Goal: Information Seeking & Learning: Learn about a topic

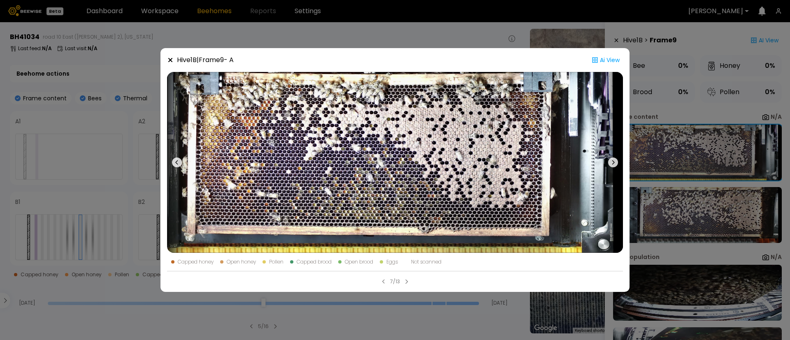
click at [120, 107] on div "Hive 1 B | Frame 9 - A Ai View Capped honey Open honey Pollen Capped brood Open…" at bounding box center [395, 170] width 790 height 340
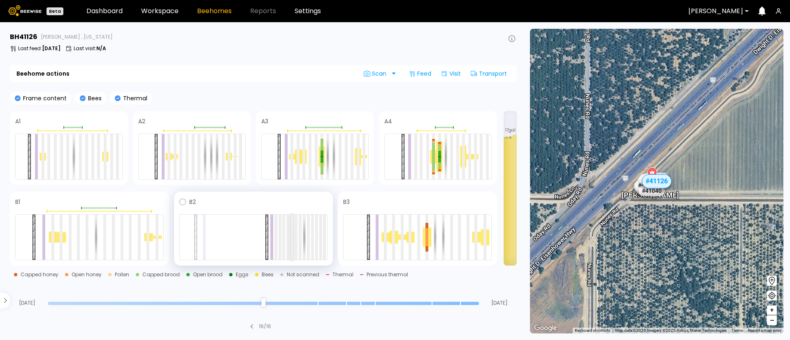
click at [291, 231] on div at bounding box center [292, 237] width 3 height 45
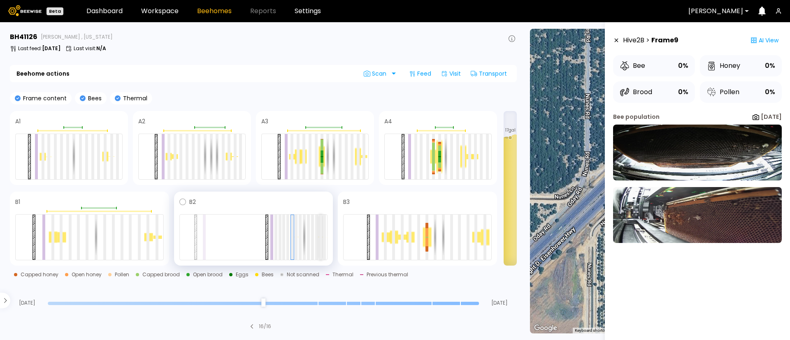
click at [320, 242] on div at bounding box center [320, 237] width 3 height 45
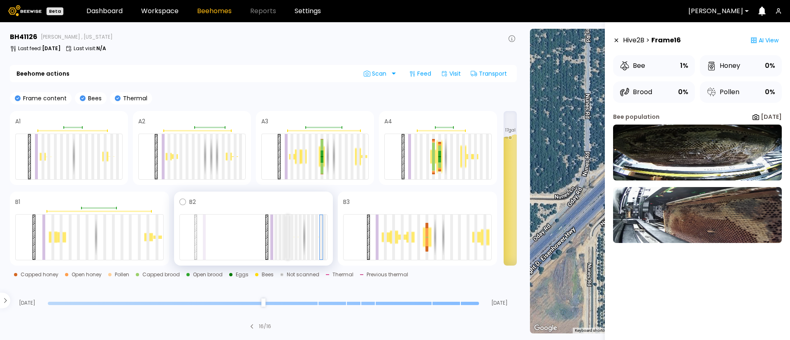
click at [288, 246] on div at bounding box center [288, 237] width 3 height 45
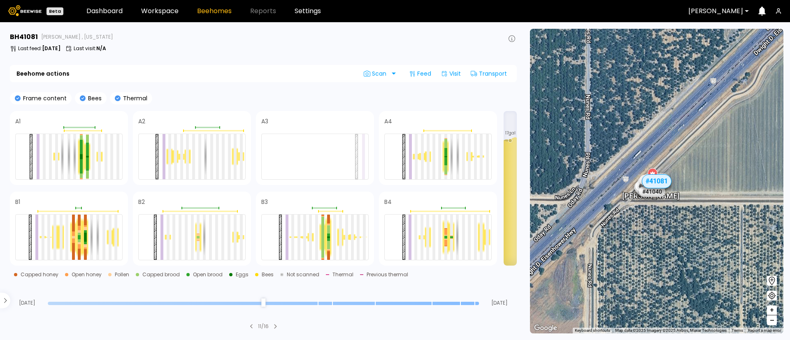
click at [55, 305] on input "range" at bounding box center [263, 303] width 431 height 3
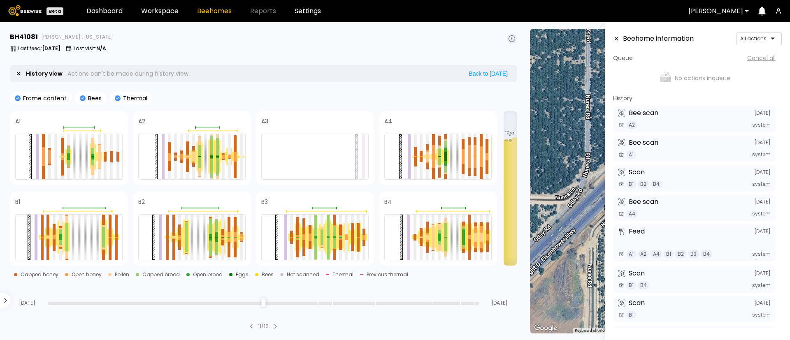
click at [65, 303] on input "range" at bounding box center [263, 303] width 431 height 3
click at [76, 301] on div "Aug 06" at bounding box center [263, 304] width 431 height 6
click at [93, 303] on input "range" at bounding box center [263, 303] width 431 height 3
click at [118, 303] on input "range" at bounding box center [263, 303] width 431 height 3
click at [172, 304] on input "range" at bounding box center [263, 303] width 431 height 3
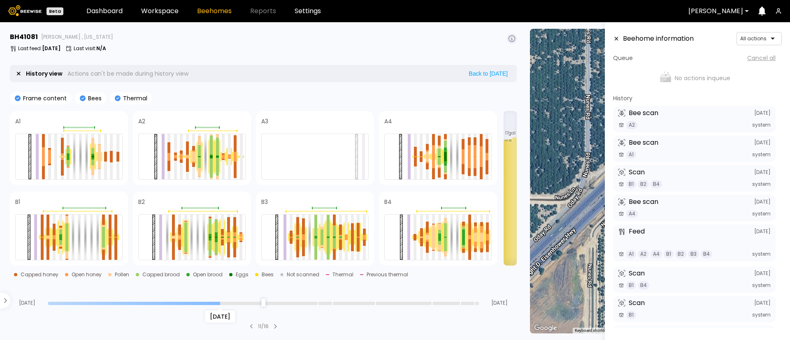
click at [228, 304] on input "range" at bounding box center [263, 303] width 431 height 3
click at [288, 301] on div "Aug 17" at bounding box center [263, 304] width 431 height 6
type input "**"
click at [315, 303] on input "range" at bounding box center [263, 303] width 431 height 3
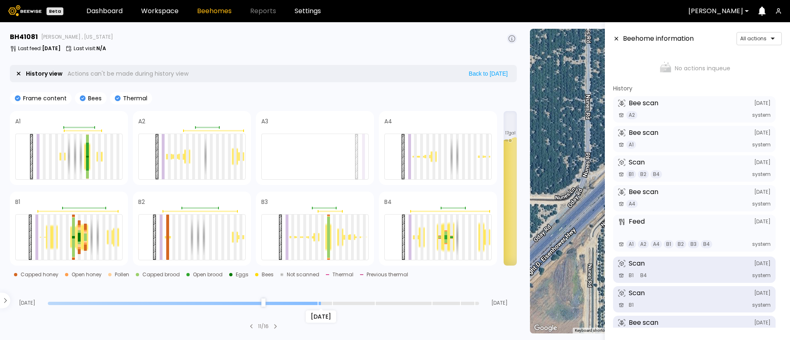
scroll to position [35, 0]
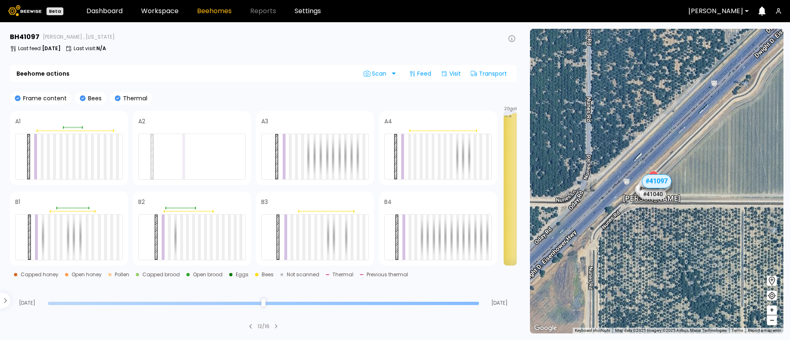
click at [56, 308] on section "BH 41097 Nunes , California Last feed : Aug 26 Last visit : N/A Beehome actions…" at bounding box center [264, 181] width 519 height 318
type input "**"
click at [55, 304] on input "range" at bounding box center [263, 303] width 431 height 3
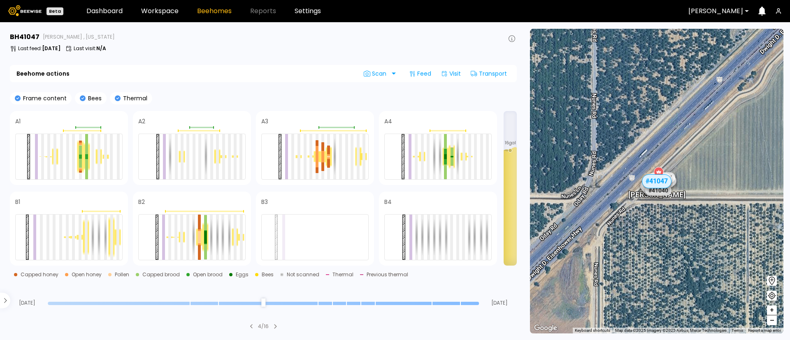
click at [52, 308] on section "BH 41047 Nunes , California Last feed : Aug 26 Last visit : N/A Beehome actions…" at bounding box center [264, 181] width 519 height 318
click at [53, 301] on div at bounding box center [263, 304] width 431 height 6
click at [53, 305] on input "range" at bounding box center [263, 303] width 431 height 3
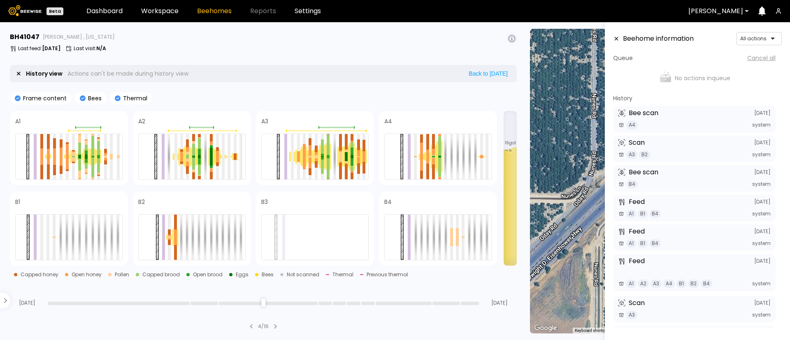
click at [479, 306] on div at bounding box center [263, 304] width 431 height 6
type input "*"
click at [475, 302] on input "range" at bounding box center [263, 303] width 431 height 3
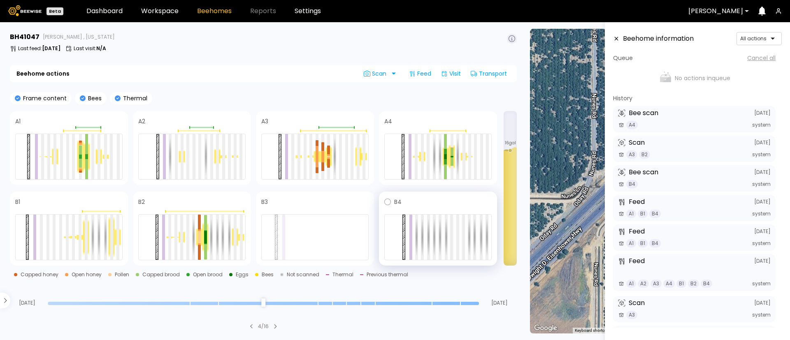
click at [455, 241] on div at bounding box center [438, 237] width 107 height 46
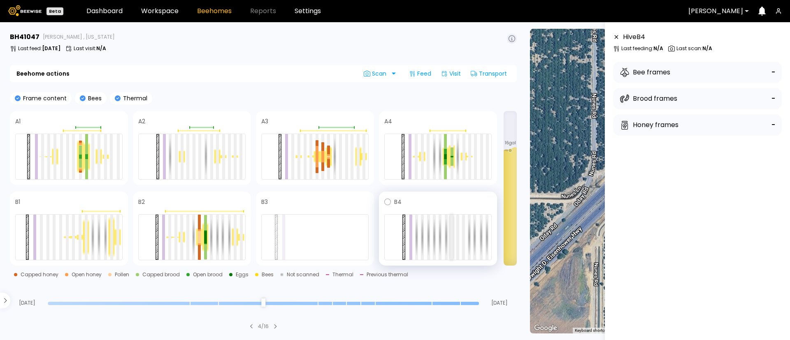
click at [452, 239] on div at bounding box center [451, 237] width 3 height 45
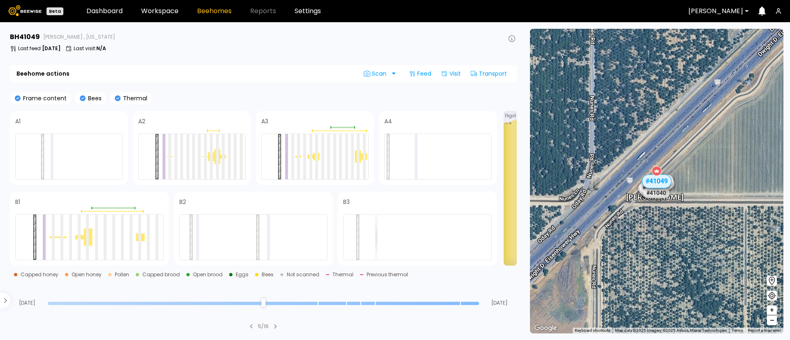
click at [51, 302] on input "range" at bounding box center [263, 303] width 431 height 3
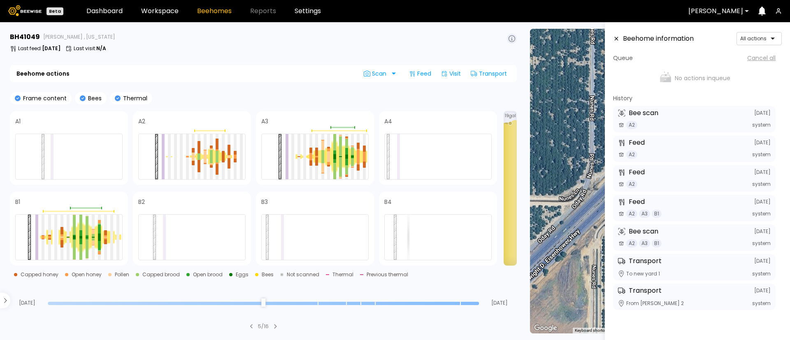
click at [475, 303] on input "range" at bounding box center [263, 303] width 431 height 3
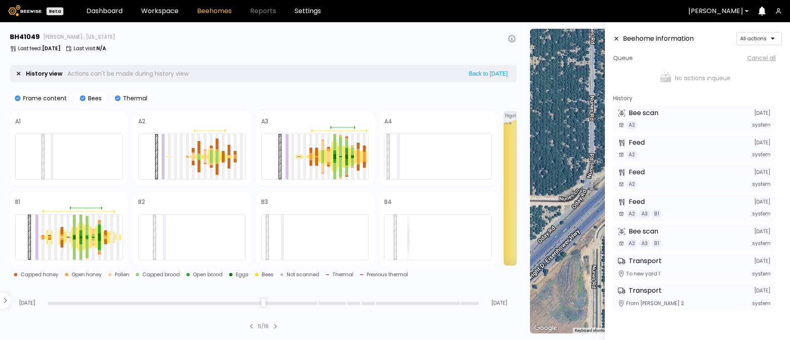
type input "**"
click at [54, 304] on input "range" at bounding box center [263, 303] width 431 height 3
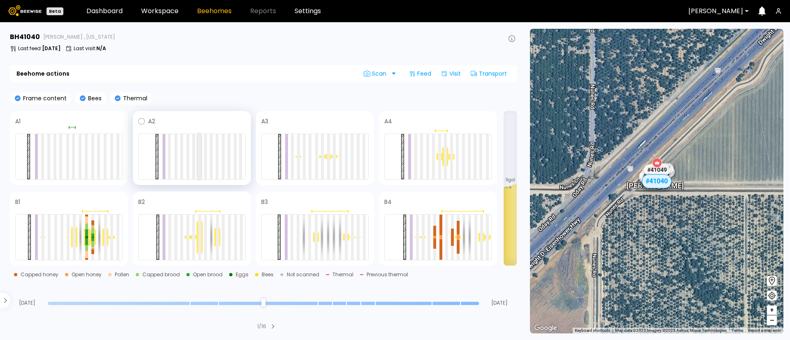
click at [198, 155] on div at bounding box center [199, 156] width 3 height 45
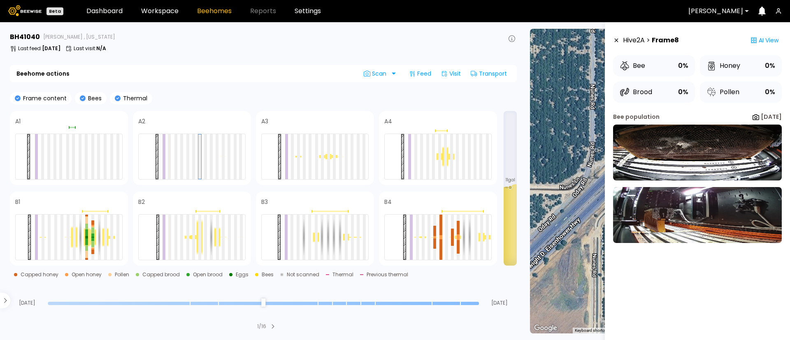
click at [51, 305] on input "range" at bounding box center [263, 303] width 431 height 3
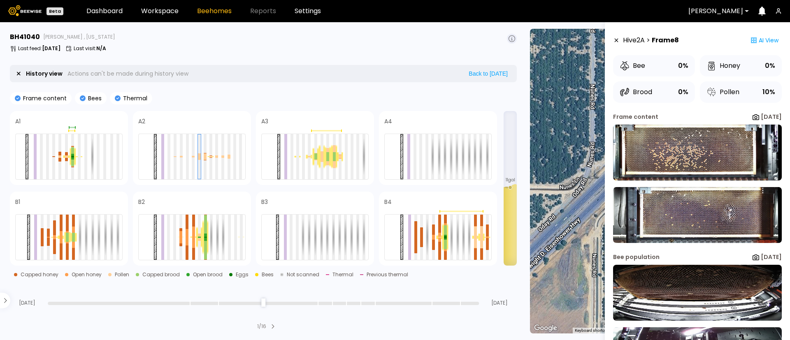
type input "*"
click at [476, 304] on input "range" at bounding box center [263, 303] width 431 height 3
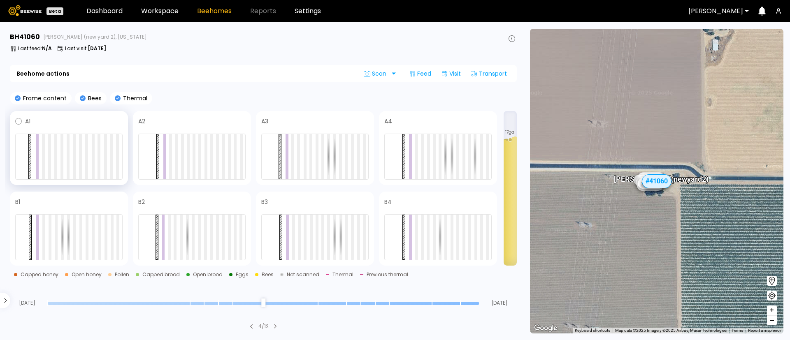
click at [72, 143] on div at bounding box center [68, 157] width 107 height 46
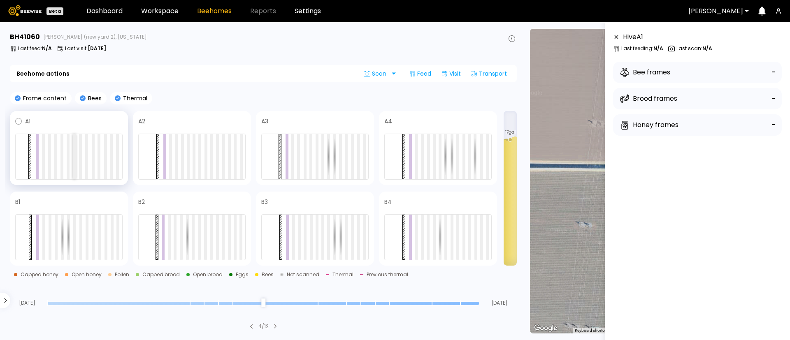
click at [75, 154] on div at bounding box center [74, 156] width 3 height 45
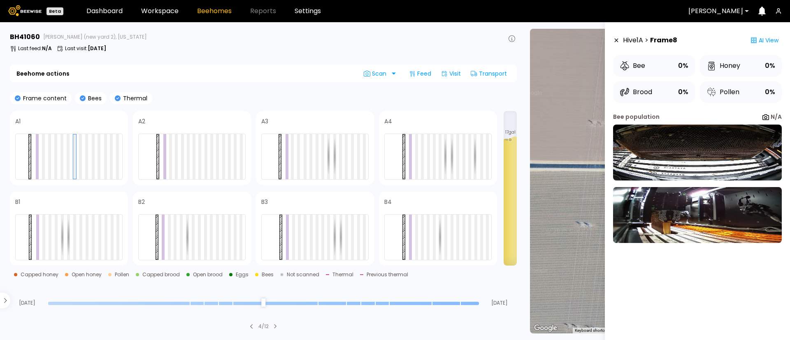
click at [92, 302] on input "range" at bounding box center [263, 303] width 431 height 3
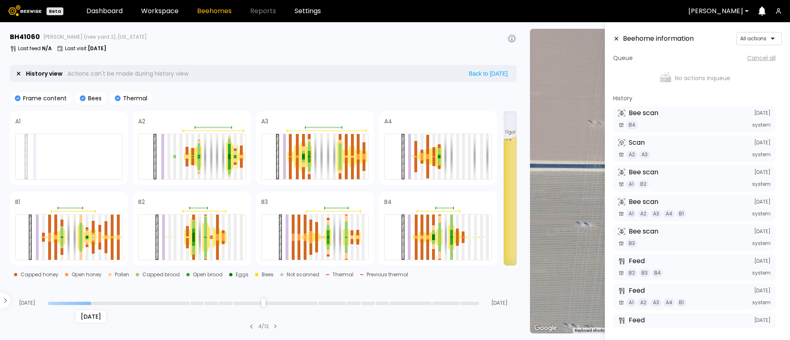
drag, startPoint x: 170, startPoint y: 302, endPoint x: 131, endPoint y: 302, distance: 38.7
click at [131, 302] on div "Aug 08" at bounding box center [263, 304] width 431 height 6
type input "**"
click at [162, 302] on input "range" at bounding box center [263, 303] width 431 height 3
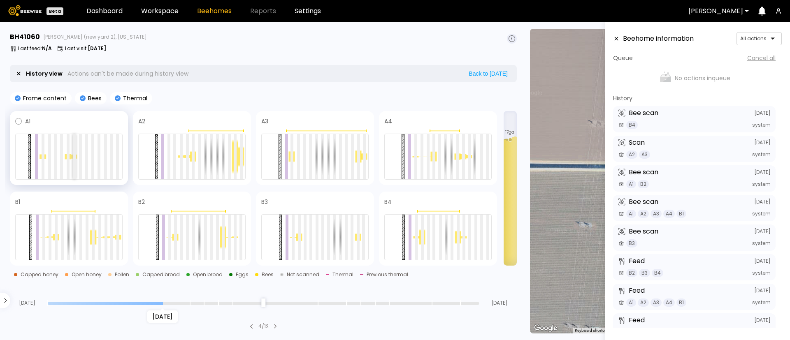
click at [74, 157] on div at bounding box center [74, 156] width 3 height 45
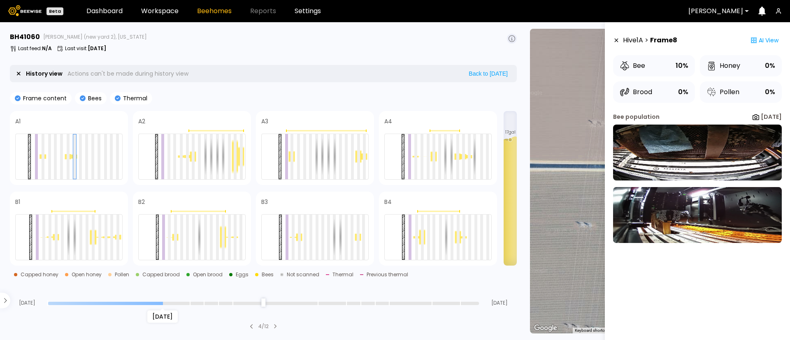
click at [450, 308] on section "BH 41060 Sievers (new yard 2), California Last feed : N/A Last visit : Aug 05 H…" at bounding box center [264, 181] width 519 height 318
click at [701, 152] on img at bounding box center [697, 153] width 169 height 56
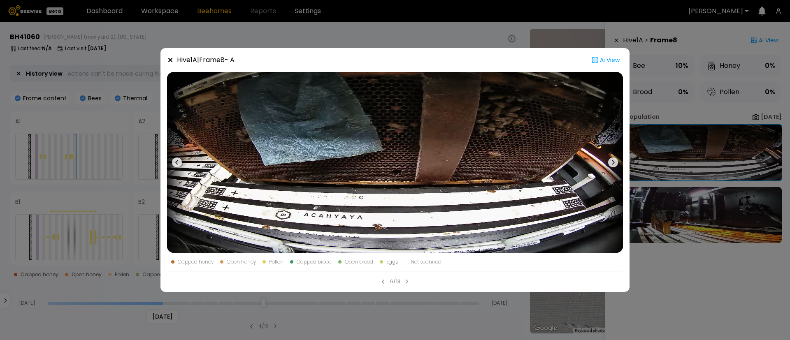
click at [77, 138] on div "Hive 1 A | Frame 8 - A Ai View Capped honey Open honey Pollen Capped brood Open…" at bounding box center [395, 170] width 790 height 340
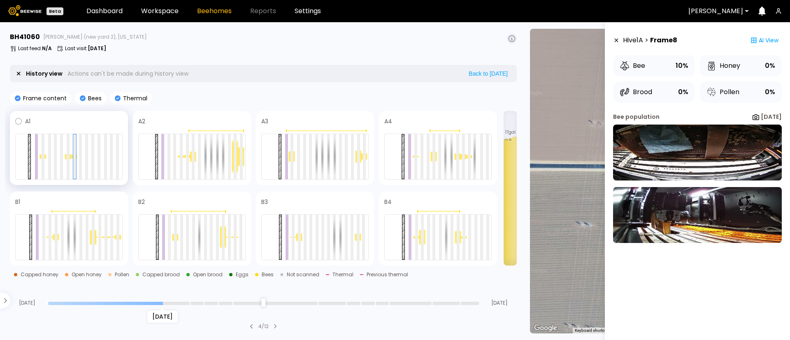
click at [97, 156] on div at bounding box center [68, 157] width 107 height 46
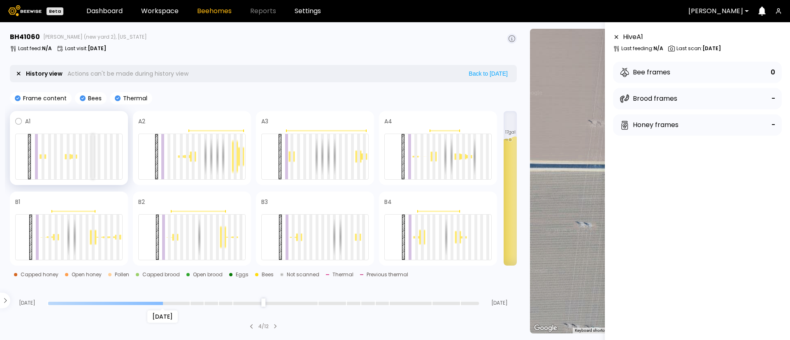
click at [93, 161] on div at bounding box center [92, 156] width 3 height 45
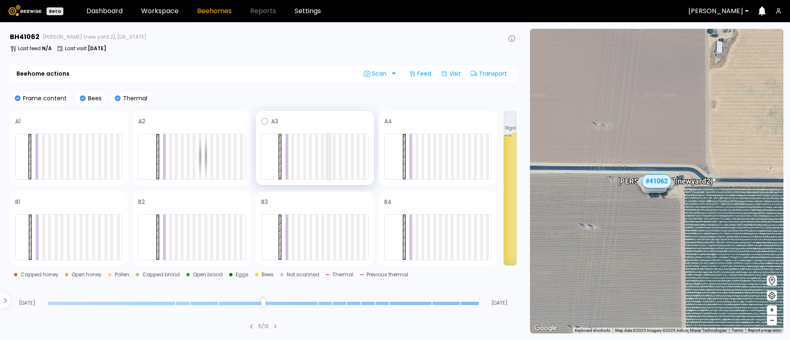
drag, startPoint x: 332, startPoint y: 146, endPoint x: 328, endPoint y: 149, distance: 4.8
click at [328, 149] on div at bounding box center [328, 156] width 3 height 45
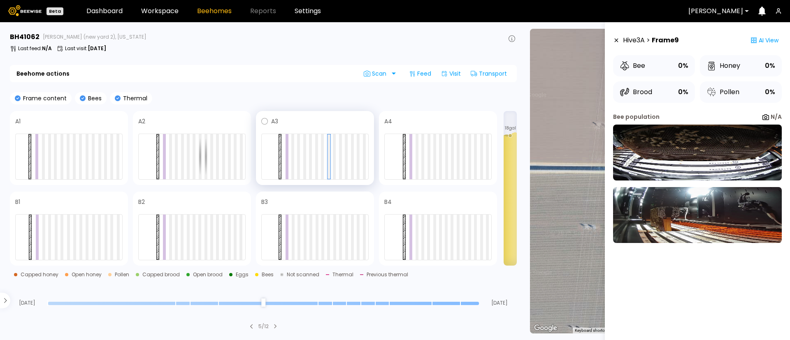
click at [348, 164] on div at bounding box center [314, 157] width 107 height 46
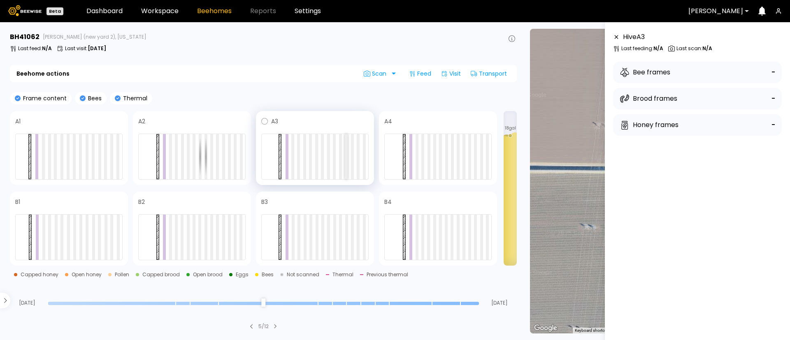
click at [345, 165] on div at bounding box center [346, 156] width 3 height 45
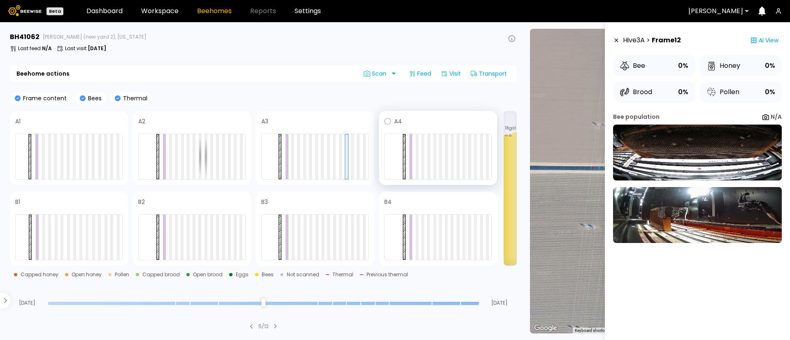
click at [467, 171] on div at bounding box center [438, 157] width 107 height 46
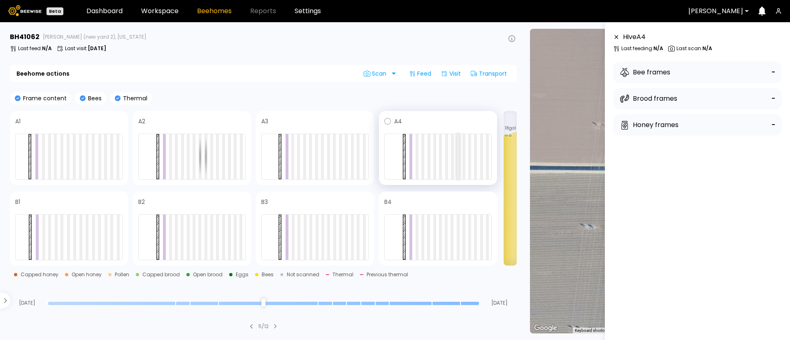
click at [460, 169] on div at bounding box center [458, 156] width 3 height 45
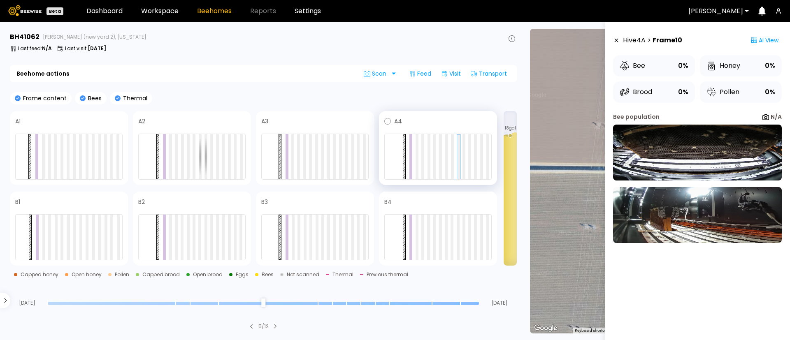
click at [443, 170] on div at bounding box center [438, 157] width 107 height 46
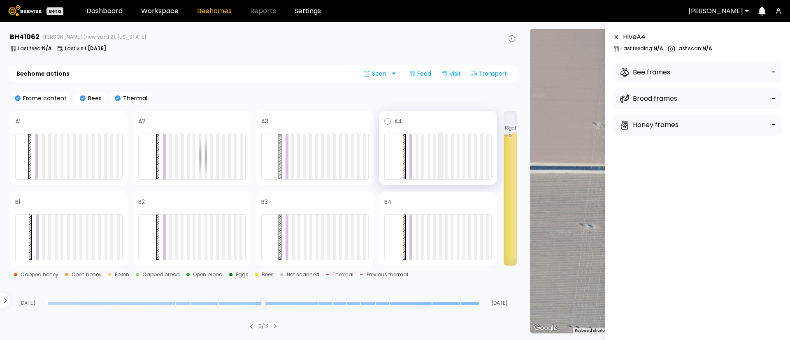
click at [441, 161] on div at bounding box center [440, 156] width 3 height 45
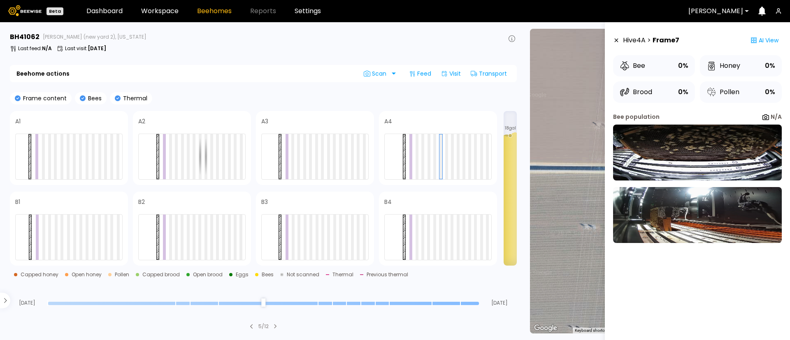
click at [433, 302] on input "range" at bounding box center [263, 303] width 431 height 3
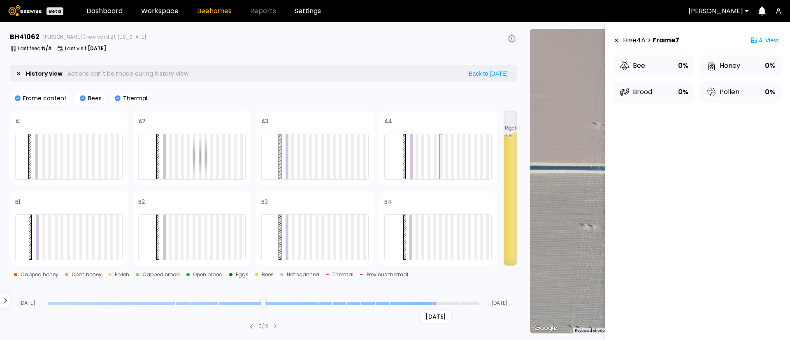
click at [391, 303] on input "range" at bounding box center [263, 303] width 431 height 3
type input "*"
click at [366, 303] on input "range" at bounding box center [263, 303] width 431 height 3
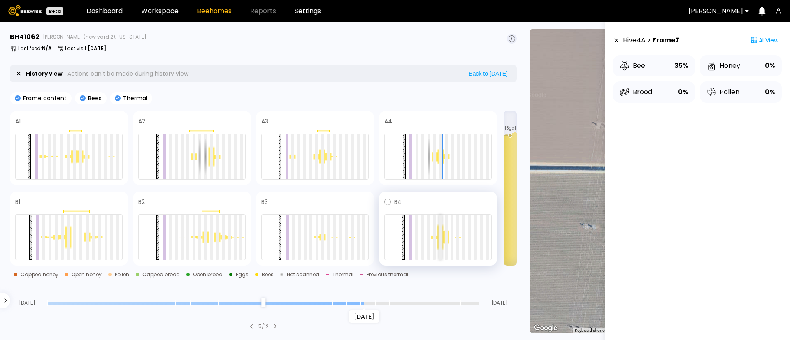
click at [441, 243] on div at bounding box center [440, 237] width 3 height 45
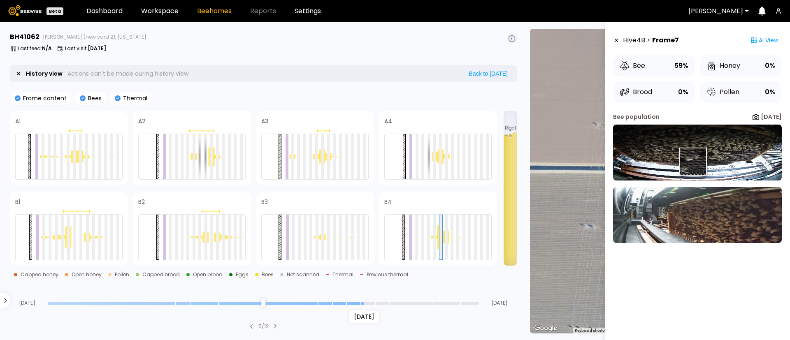
click at [693, 161] on img at bounding box center [697, 153] width 169 height 56
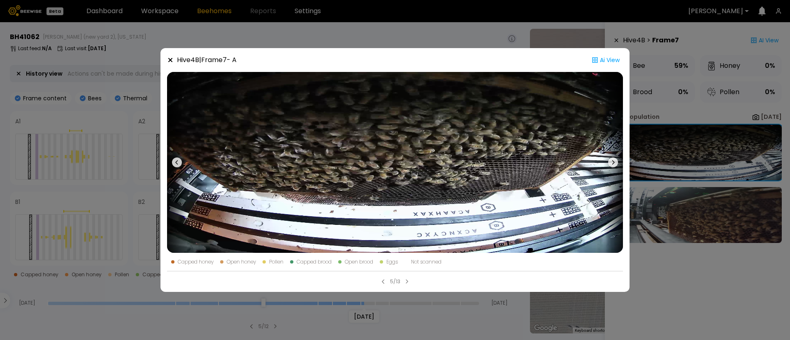
click at [685, 214] on div "Hive 4 B | Frame 7 - A Ai View Capped honey Open honey Pollen Capped brood Open…" at bounding box center [395, 170] width 790 height 340
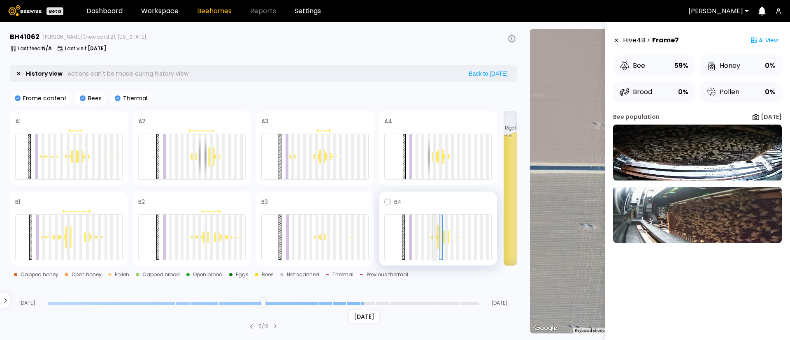
click at [433, 237] on div at bounding box center [434, 237] width 3 height 45
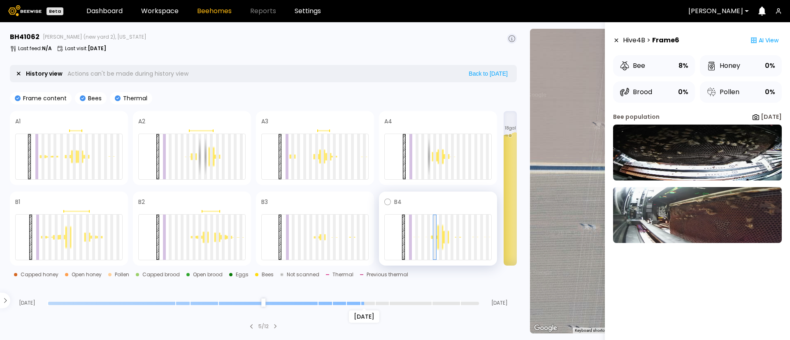
click at [448, 239] on div at bounding box center [446, 238] width 6 height 14
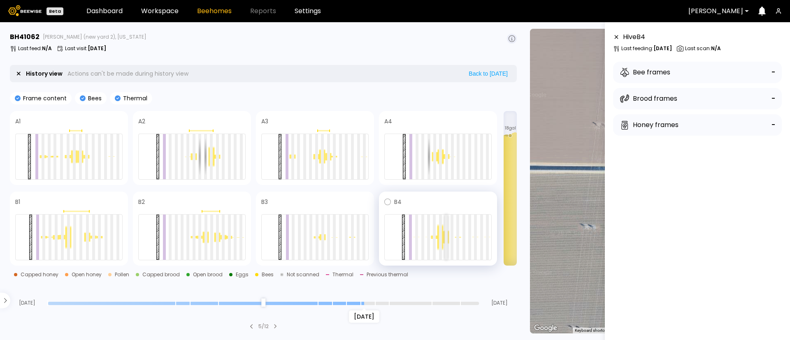
click at [447, 239] on div at bounding box center [446, 237] width 3 height 45
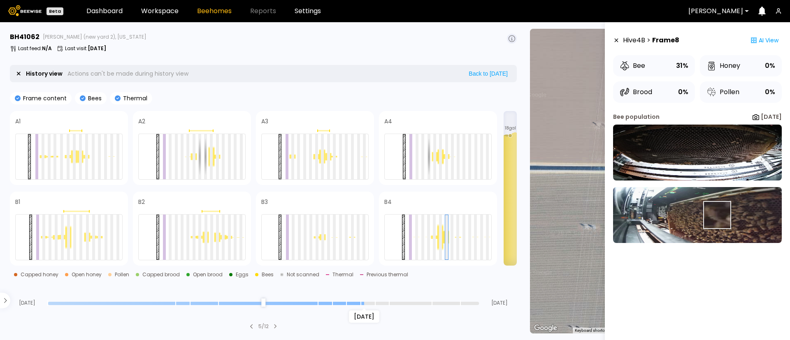
click at [716, 215] on img at bounding box center [697, 215] width 169 height 56
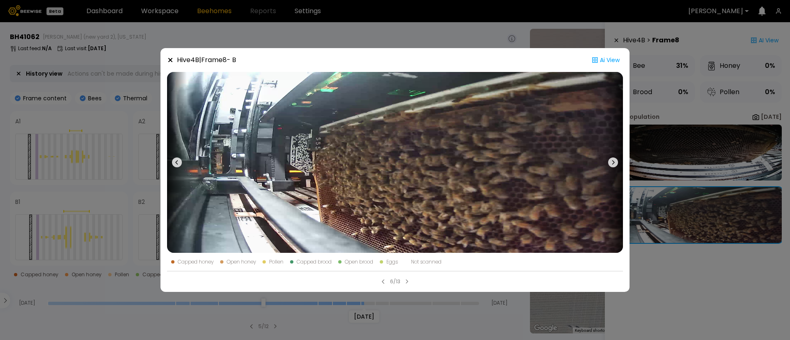
click at [617, 160] on icon at bounding box center [613, 163] width 10 height 10
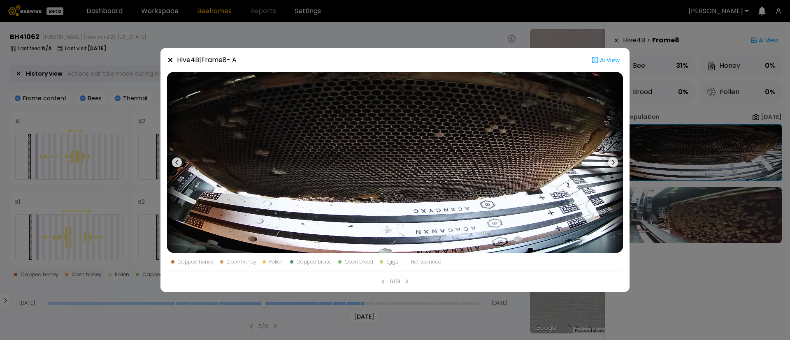
click at [683, 178] on div "Hive 4 B | Frame 8 - A Ai View Capped honey Open honey Pollen Capped brood Open…" at bounding box center [395, 170] width 790 height 340
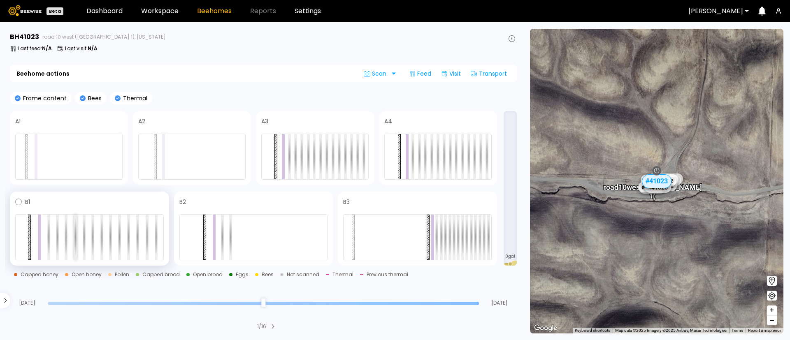
click at [75, 234] on div at bounding box center [75, 237] width 3 height 45
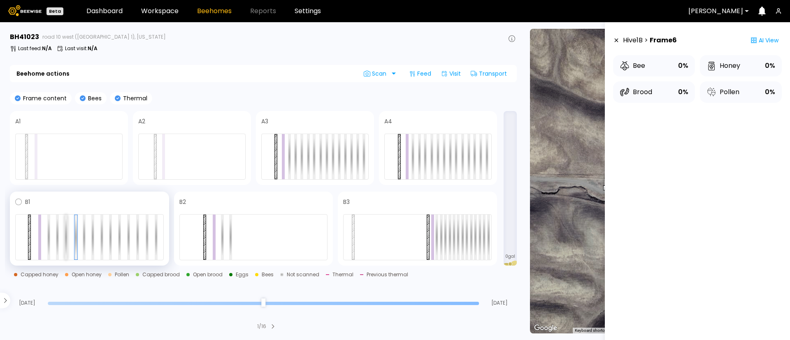
click at [66, 243] on div at bounding box center [66, 237] width 3 height 45
click at [77, 306] on section "BH 41023 road 10 west (Dixon 1), California Last feed : N/A Last visit : N/A Be…" at bounding box center [264, 181] width 519 height 318
click at [75, 305] on input "range" at bounding box center [263, 303] width 431 height 3
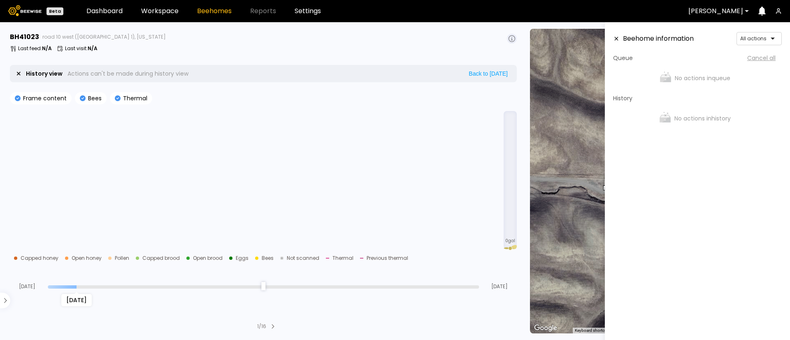
click at [61, 293] on section "BH 41023 road 10 west (Dixon 1), California Last feed : N/A Last visit : N/A Hi…" at bounding box center [264, 181] width 519 height 318
click at [55, 289] on div "Aug 07" at bounding box center [263, 287] width 431 height 6
click at [52, 287] on input "range" at bounding box center [263, 287] width 431 height 3
click at [210, 285] on div at bounding box center [263, 287] width 431 height 6
click at [208, 291] on section "BH 41023 road 10 west (Dixon 1), California Last feed : N/A Last visit : N/A Hi…" at bounding box center [264, 181] width 519 height 318
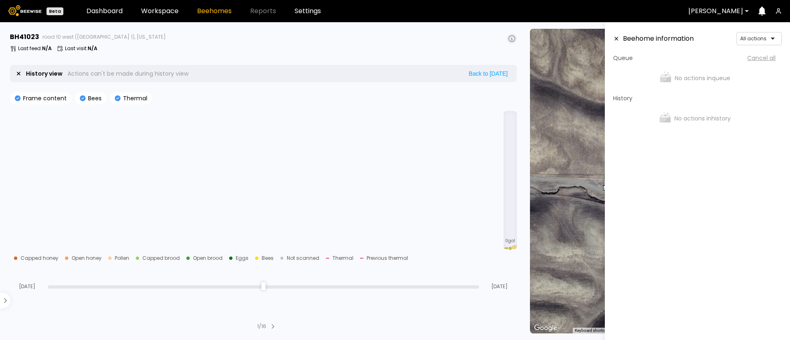
click at [207, 289] on div at bounding box center [263, 287] width 431 height 6
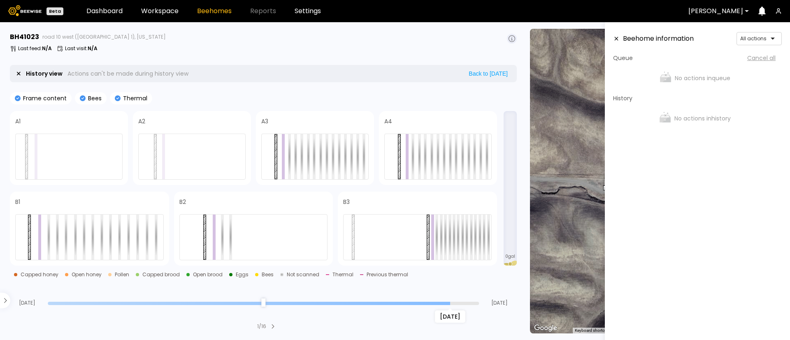
drag, startPoint x: 51, startPoint y: 286, endPoint x: 449, endPoint y: 366, distance: 405.7
type input "*"
click at [449, 305] on input "range" at bounding box center [263, 303] width 431 height 3
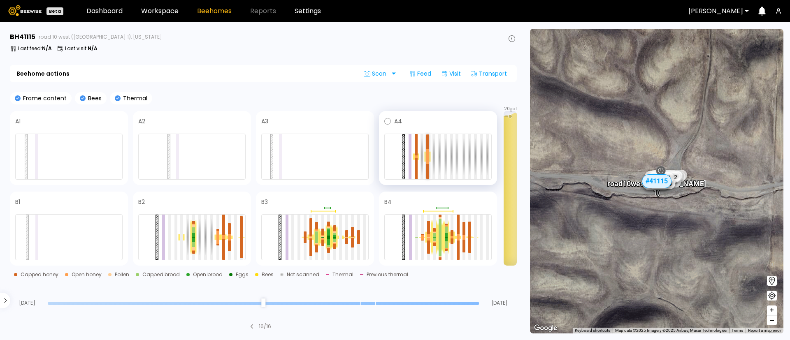
click at [427, 157] on div at bounding box center [428, 160] width 3 height 7
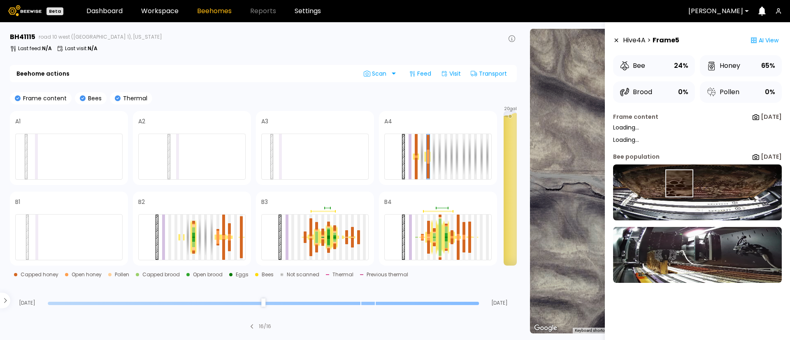
click at [679, 184] on img at bounding box center [697, 193] width 169 height 56
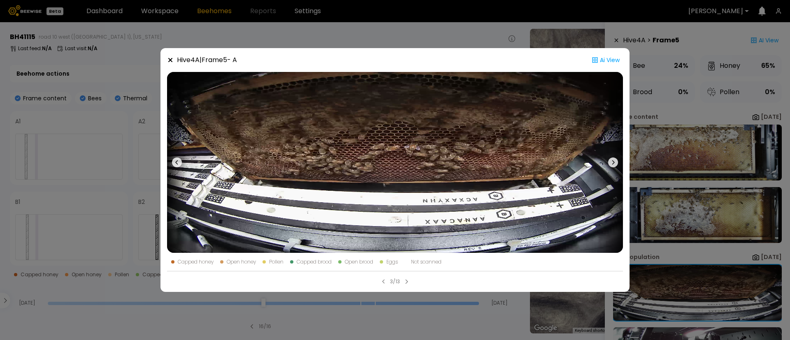
click at [616, 166] on icon at bounding box center [613, 163] width 10 height 10
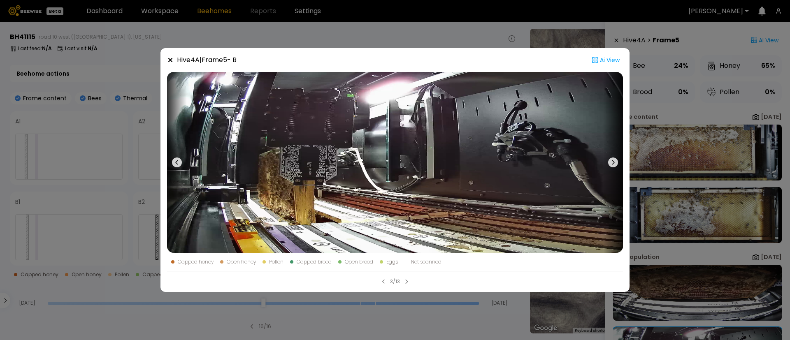
click at [616, 166] on icon at bounding box center [613, 163] width 10 height 10
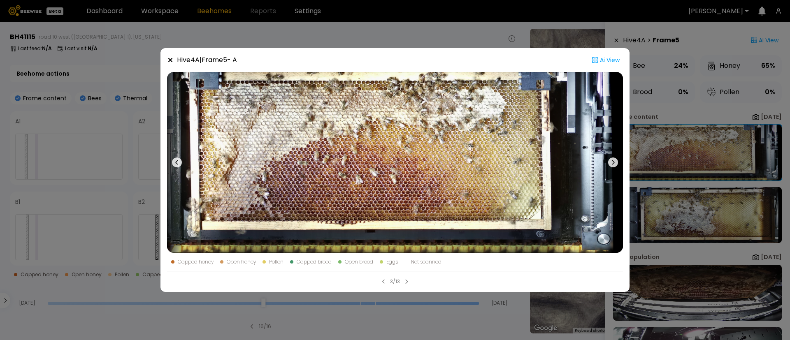
click at [616, 166] on icon at bounding box center [613, 163] width 10 height 10
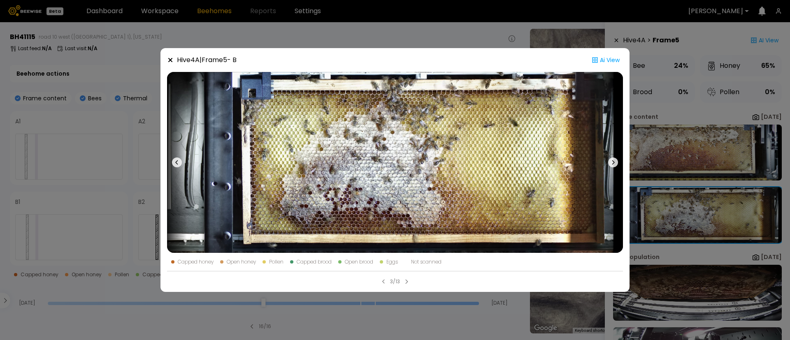
click at [616, 166] on icon at bounding box center [613, 163] width 10 height 10
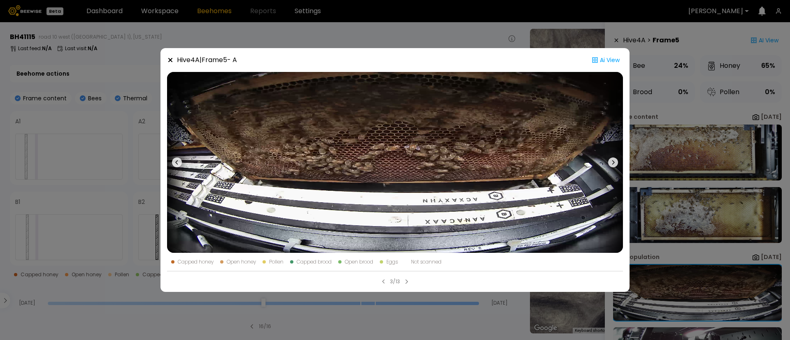
click at [616, 166] on icon at bounding box center [613, 163] width 10 height 10
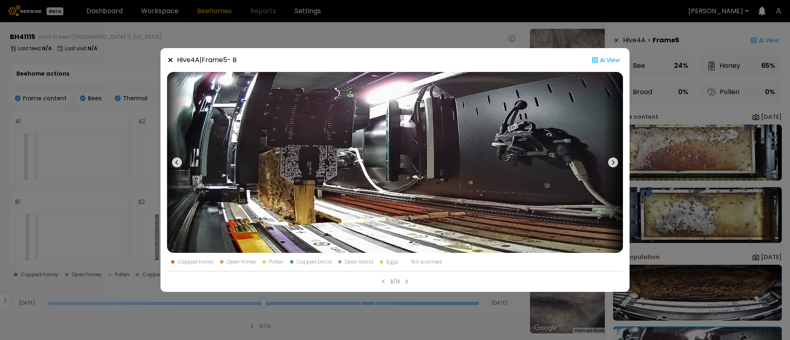
click at [616, 166] on icon at bounding box center [613, 163] width 10 height 10
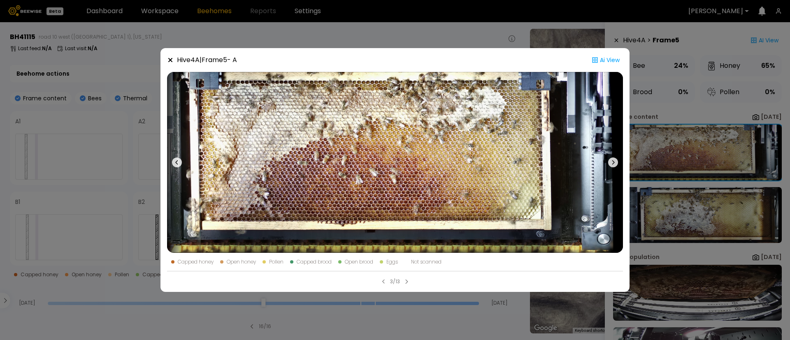
click at [616, 166] on icon at bounding box center [613, 163] width 10 height 10
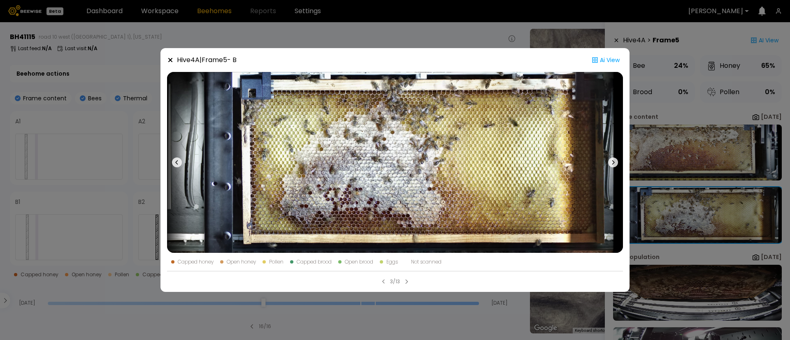
click at [616, 166] on icon at bounding box center [613, 163] width 10 height 10
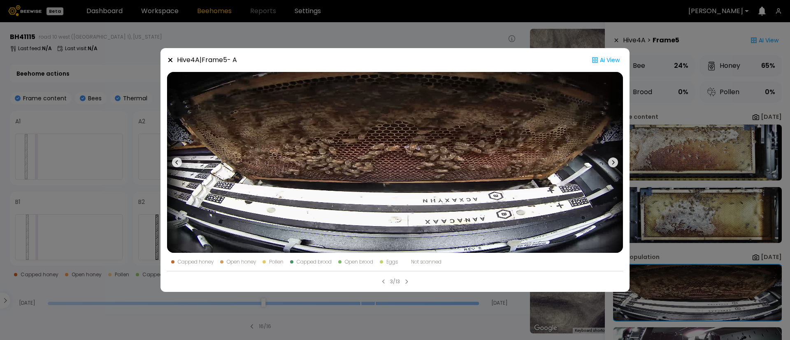
click at [616, 166] on icon at bounding box center [613, 163] width 10 height 10
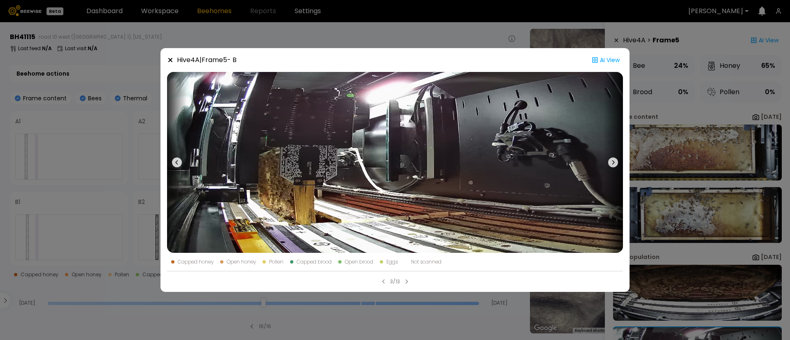
click at [616, 166] on icon at bounding box center [613, 163] width 10 height 10
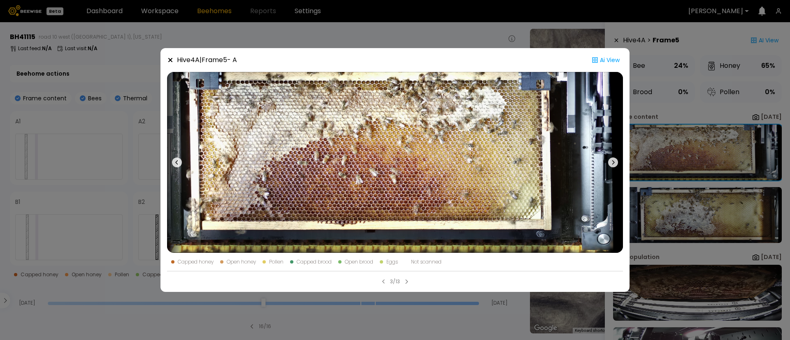
click at [616, 166] on icon at bounding box center [613, 163] width 10 height 10
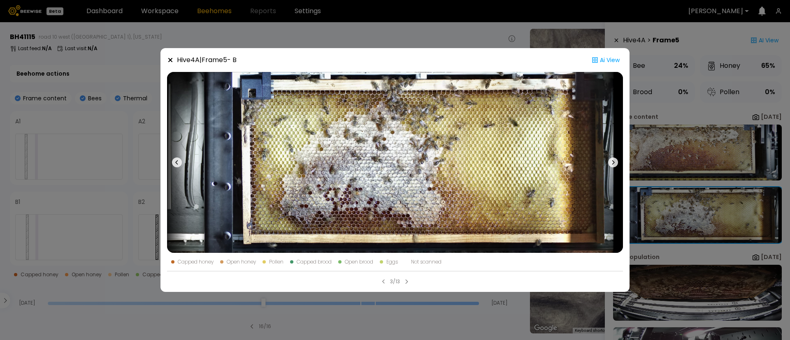
click at [616, 166] on icon at bounding box center [613, 163] width 10 height 10
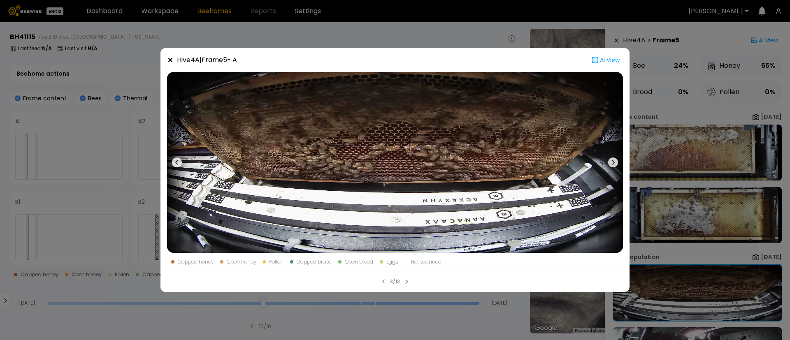
click at [616, 166] on icon at bounding box center [613, 163] width 10 height 10
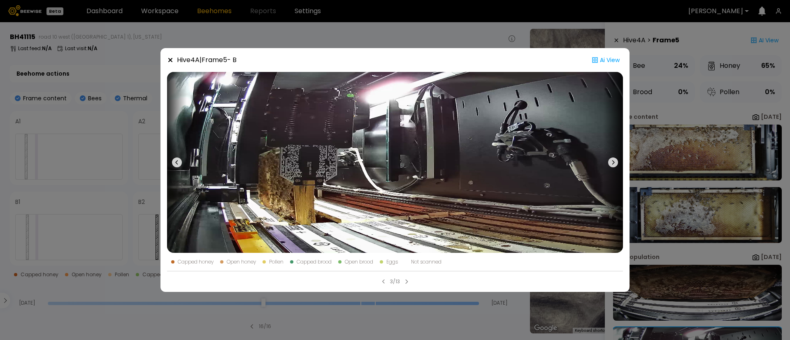
click at [616, 166] on icon at bounding box center [613, 163] width 10 height 10
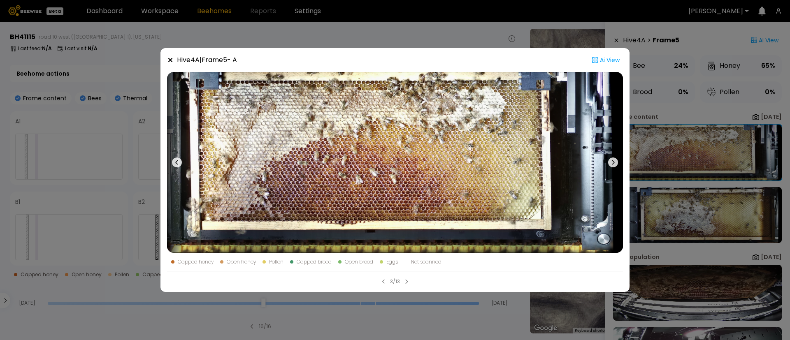
click at [616, 166] on icon at bounding box center [613, 163] width 10 height 10
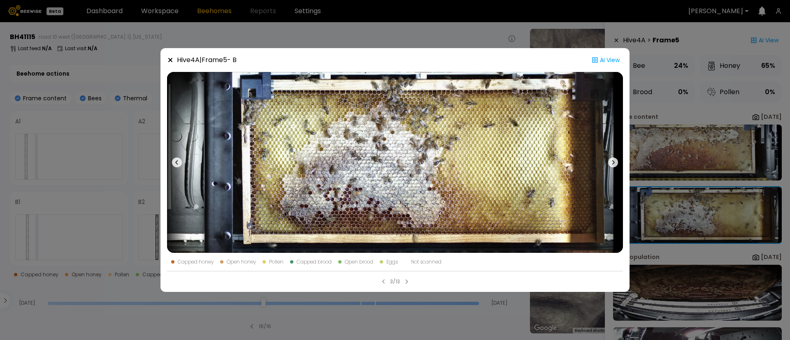
click at [678, 129] on div "Hive 4 A | Frame 5 - B Ai View Capped honey Open honey Pollen Capped brood Open…" at bounding box center [395, 170] width 790 height 340
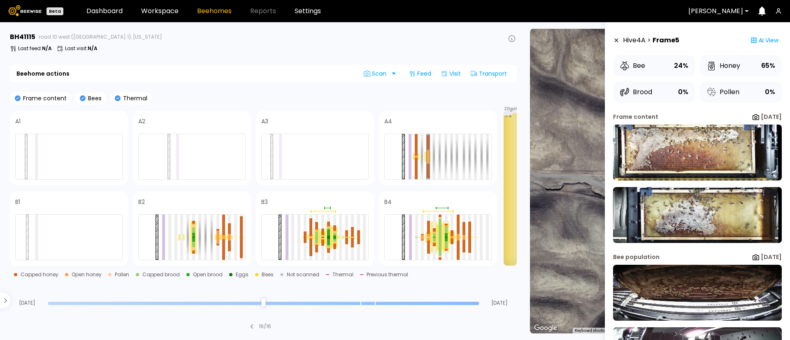
click at [467, 88] on section "BH 41115 road 10 west (Dixon 1), California Last feed : N/A Last visit : N/A Be…" at bounding box center [264, 181] width 519 height 318
